Goal: Task Accomplishment & Management: Use online tool/utility

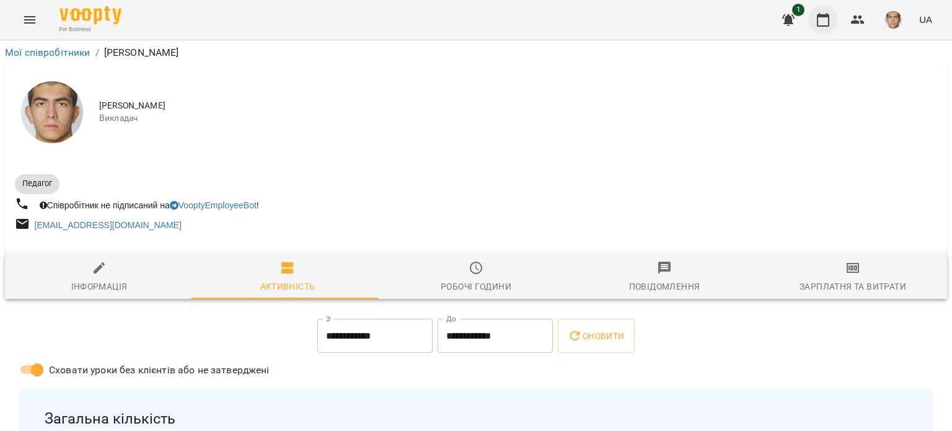
click at [826, 19] on icon "button" at bounding box center [823, 19] width 15 height 15
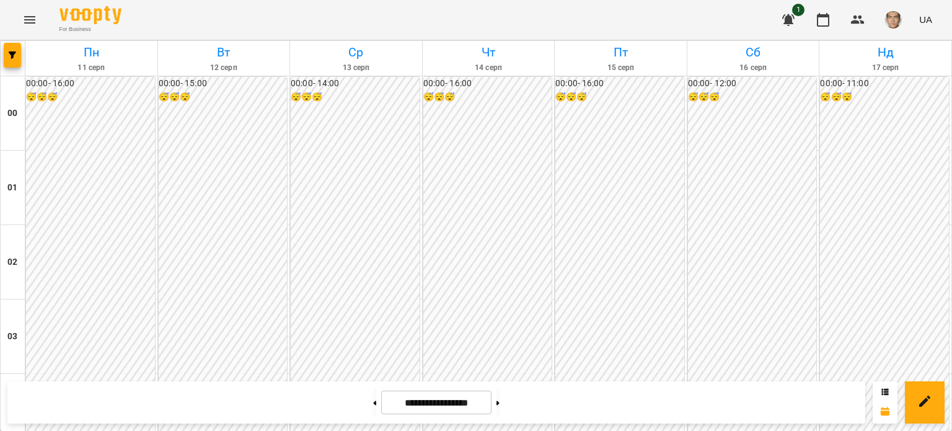
scroll to position [1240, 0]
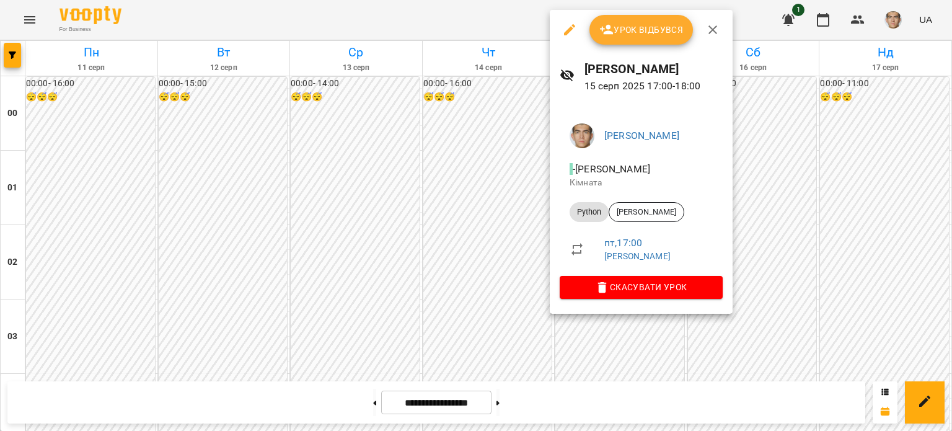
click at [641, 20] on button "Урок відбувся" at bounding box center [641, 30] width 104 height 30
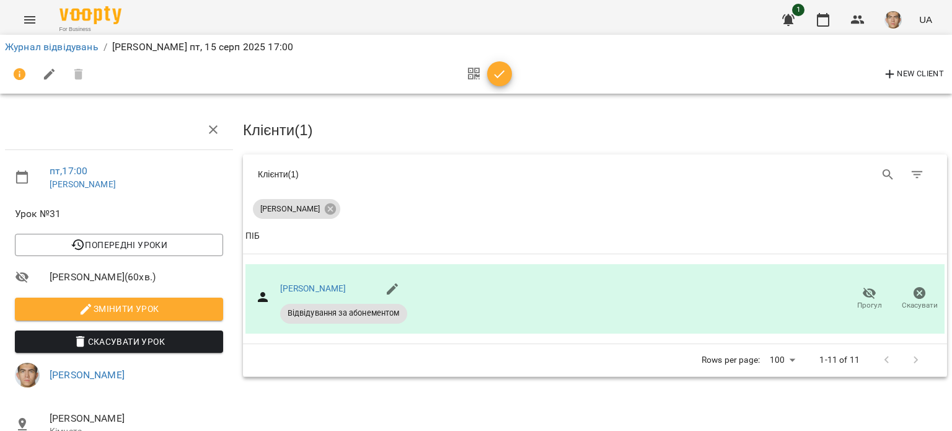
click at [506, 71] on icon "button" at bounding box center [499, 74] width 15 height 15
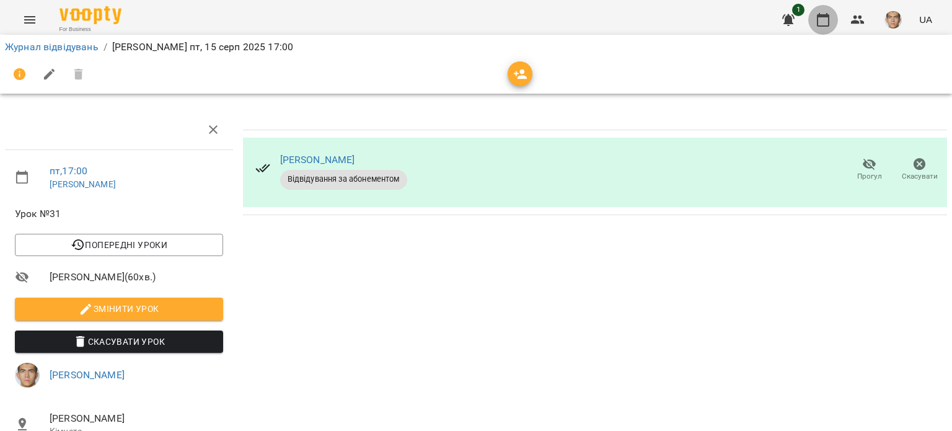
click at [823, 12] on icon "button" at bounding box center [823, 19] width 15 height 15
